Goal: Task Accomplishment & Management: Use online tool/utility

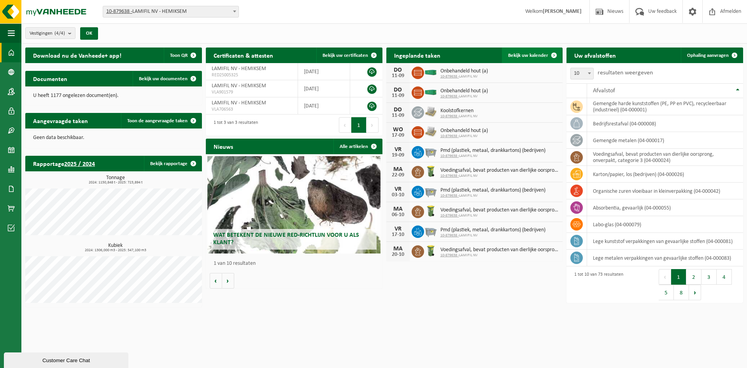
click at [531, 54] on span "Bekijk uw kalender" at bounding box center [528, 55] width 40 height 5
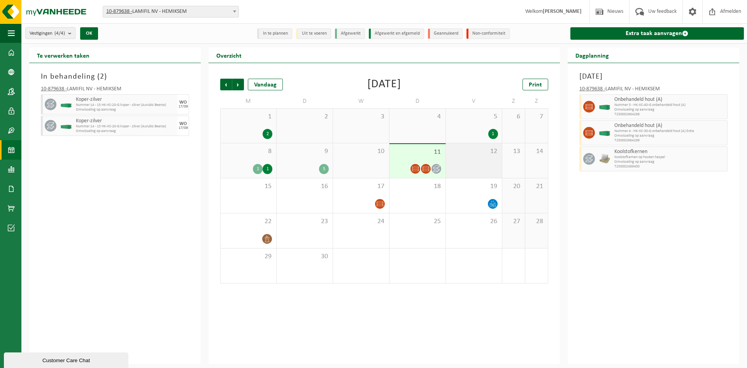
click at [468, 152] on span "12" at bounding box center [474, 151] width 48 height 9
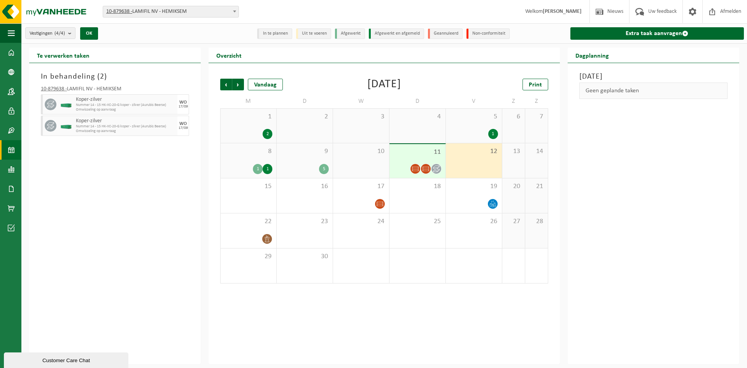
click at [400, 150] on span "11" at bounding box center [417, 152] width 48 height 9
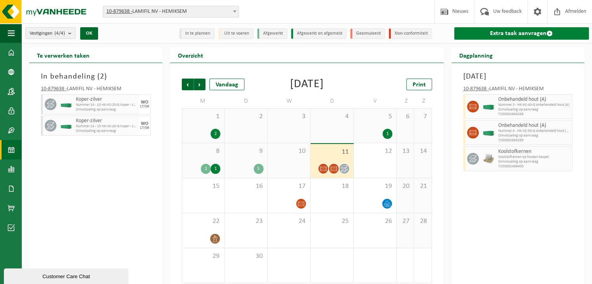
click at [508, 32] on link "Extra taak aanvragen" at bounding box center [521, 33] width 135 height 12
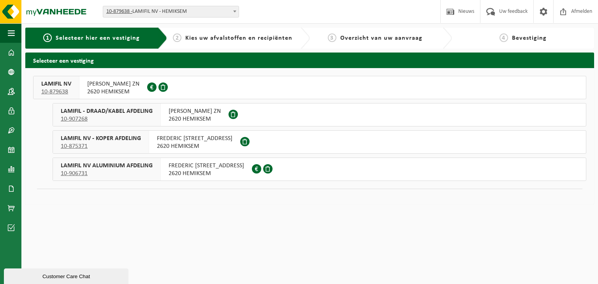
click at [109, 91] on span "2620 HEMIKSEM" at bounding box center [113, 92] width 52 height 8
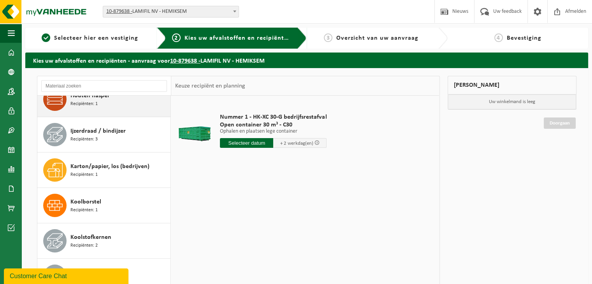
scroll to position [195, 0]
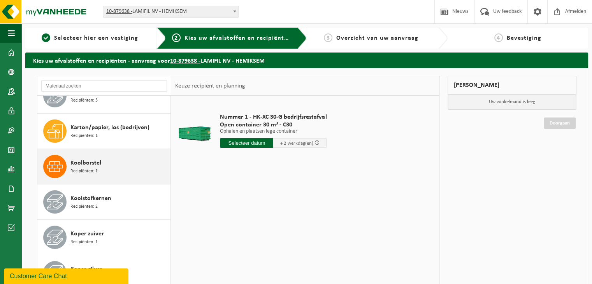
click at [103, 160] on div "Koolborstel Recipiënten: 1" at bounding box center [119, 166] width 98 height 23
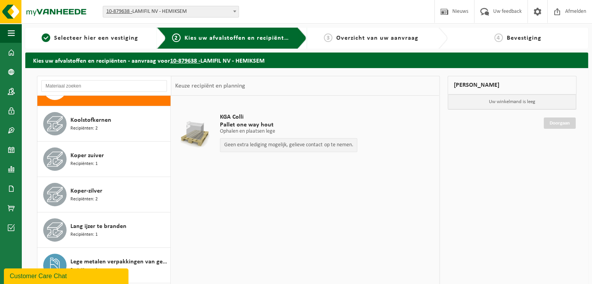
scroll to position [286, 0]
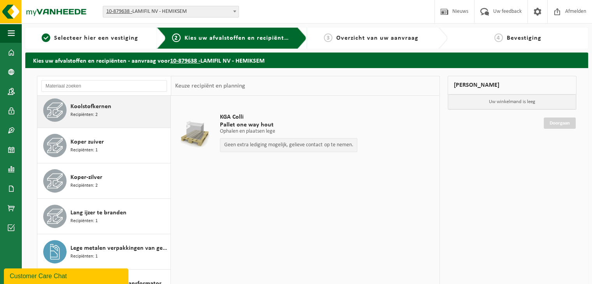
click at [116, 112] on div "Koolstofkernen Recipiënten: 2" at bounding box center [119, 109] width 98 height 23
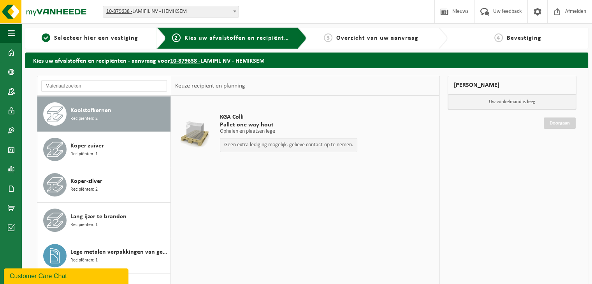
scroll to position [282, 0]
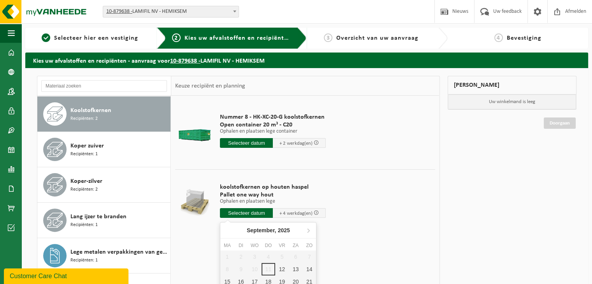
click at [253, 213] on input "text" at bounding box center [246, 213] width 53 height 10
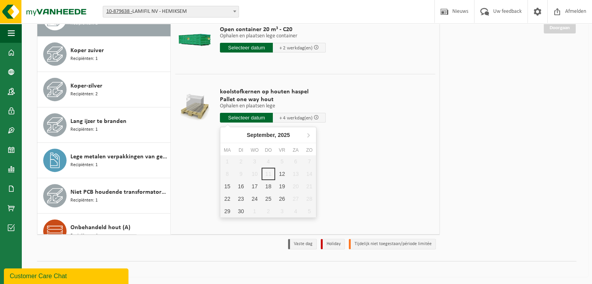
scroll to position [96, 0]
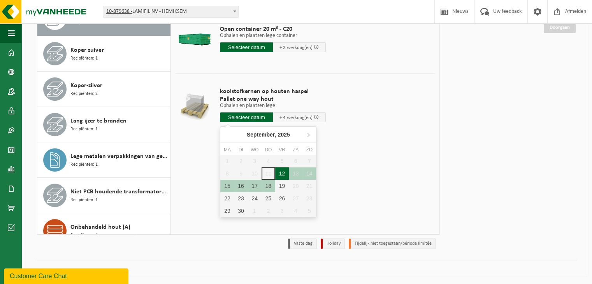
click at [284, 175] on div "12" at bounding box center [282, 173] width 14 height 12
type input "Van 2025-09-12"
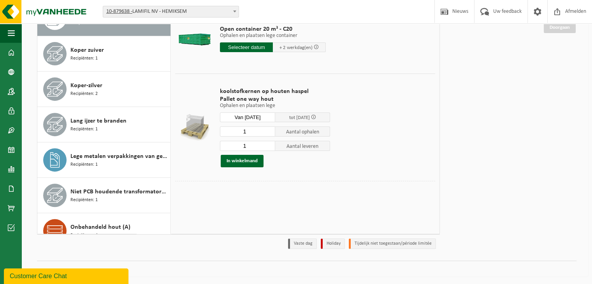
drag, startPoint x: 251, startPoint y: 133, endPoint x: 228, endPoint y: 130, distance: 23.5
click at [228, 130] on input "1" at bounding box center [247, 131] width 55 height 10
type input "30"
drag, startPoint x: 247, startPoint y: 147, endPoint x: 234, endPoint y: 147, distance: 13.6
click at [234, 147] on input "1" at bounding box center [247, 146] width 55 height 10
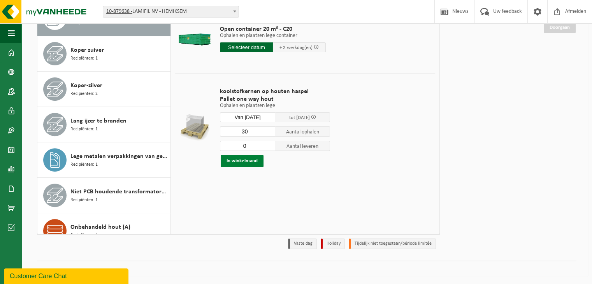
type input "0"
click at [229, 161] on button "In winkelmand" at bounding box center [242, 161] width 43 height 12
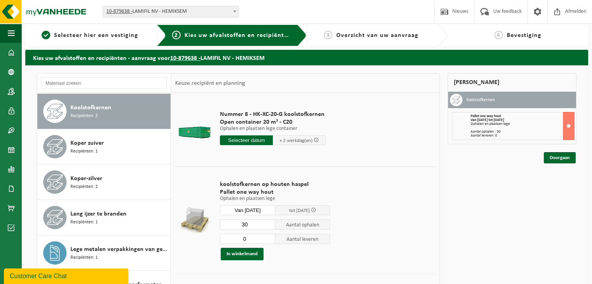
scroll to position [0, 0]
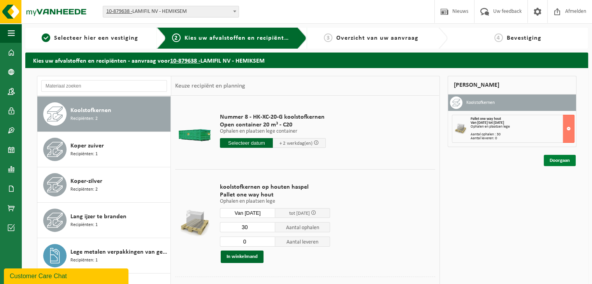
click at [555, 159] on link "Doorgaan" at bounding box center [559, 160] width 32 height 11
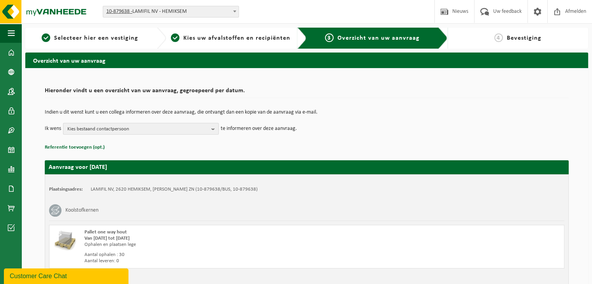
click at [154, 129] on span "Kies bestaand contactpersoon" at bounding box center [137, 129] width 141 height 12
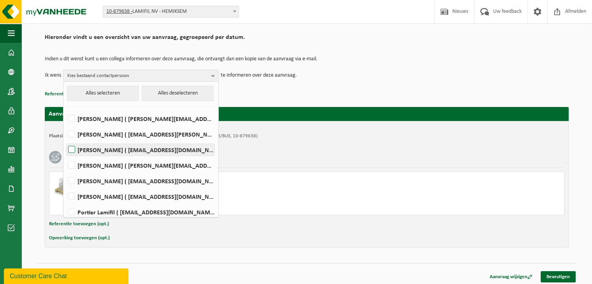
scroll to position [56, 0]
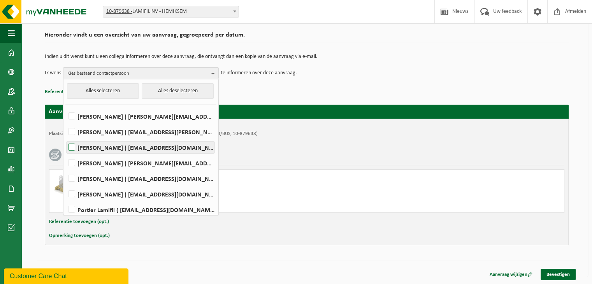
click at [73, 146] on label "Dirk Boels ( dirk.boels@lamifil.be )" at bounding box center [141, 148] width 148 height 12
click at [65, 138] on input "Dirk Boels ( dirk.boels@lamifil.be )" at bounding box center [65, 137] width 0 height 0
checkbox input "true"
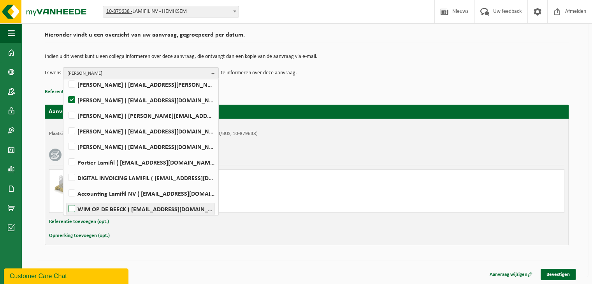
scroll to position [97, 0]
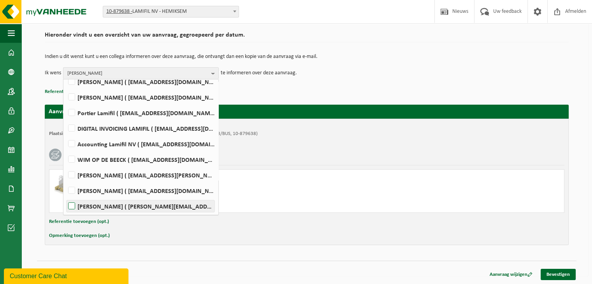
click at [75, 207] on label "JOHAN VERMEULEN ( johan.vermeulen@lamifil.be )" at bounding box center [141, 206] width 148 height 12
click at [65, 196] on input "JOHAN VERMEULEN ( johan.vermeulen@lamifil.be )" at bounding box center [65, 196] width 0 height 0
checkbox input "true"
click at [201, 75] on span "Dirk Boels, JOHAN VERMEULEN" at bounding box center [137, 74] width 141 height 12
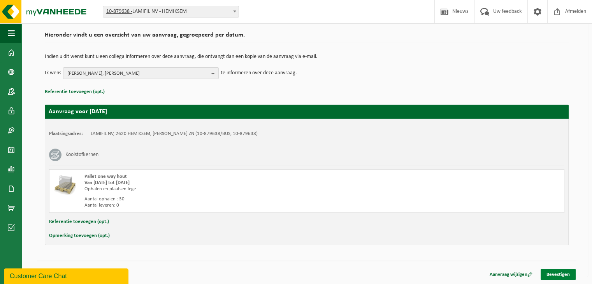
click at [556, 275] on link "Bevestigen" at bounding box center [557, 274] width 35 height 11
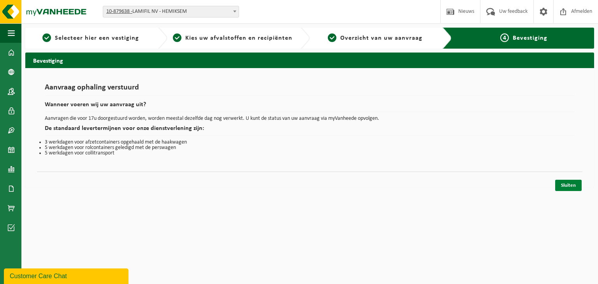
click at [568, 186] on link "Sluiten" at bounding box center [568, 185] width 26 height 11
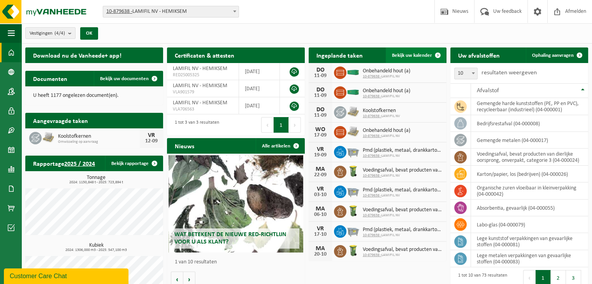
click at [417, 53] on span "Bekijk uw kalender" at bounding box center [412, 55] width 40 height 5
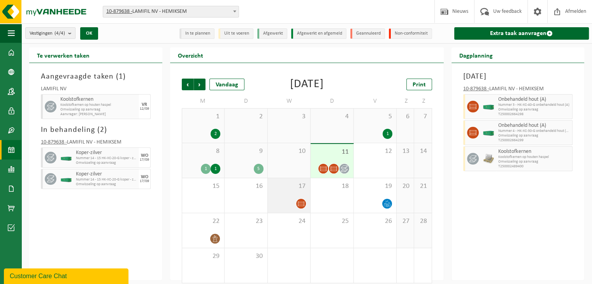
click at [284, 193] on div "17" at bounding box center [289, 195] width 43 height 35
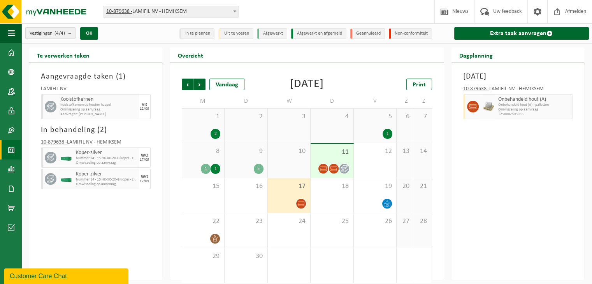
click at [334, 159] on div "11" at bounding box center [331, 161] width 43 height 34
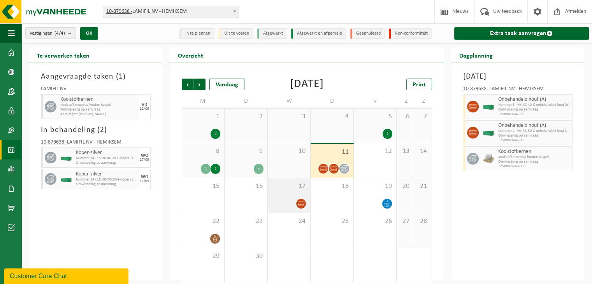
click at [294, 184] on span "17" at bounding box center [289, 186] width 35 height 9
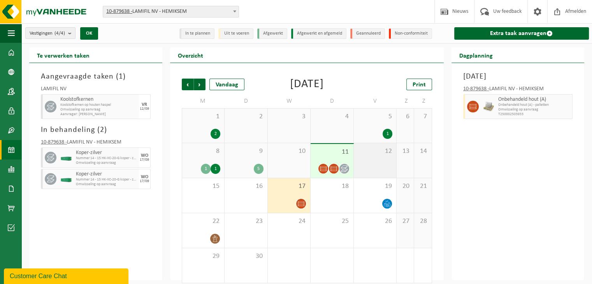
click at [366, 163] on div "12" at bounding box center [375, 160] width 43 height 35
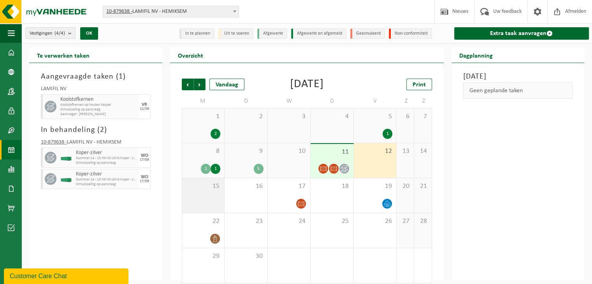
click at [205, 193] on div "15" at bounding box center [203, 195] width 42 height 35
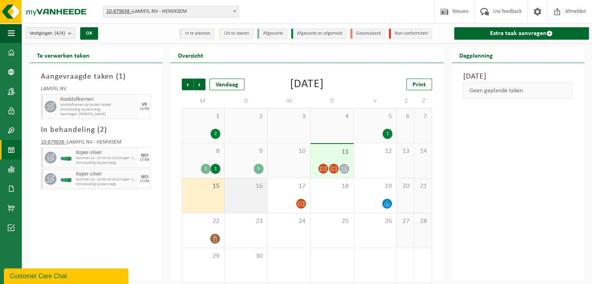
click at [238, 190] on span "16" at bounding box center [245, 186] width 35 height 9
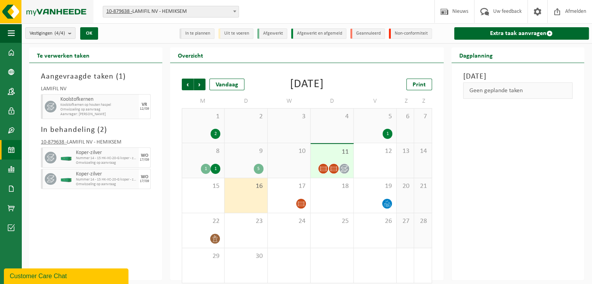
click at [12, 14] on img at bounding box center [46, 11] width 93 height 23
